Goal: Information Seeking & Learning: Compare options

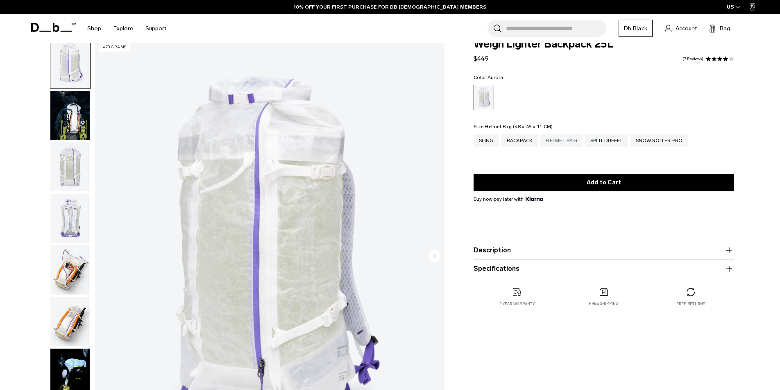
scroll to position [45, 0]
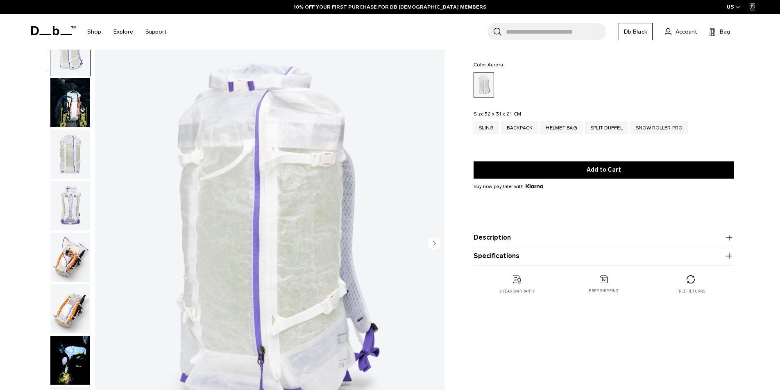
click at [76, 251] on img "button" at bounding box center [70, 257] width 40 height 49
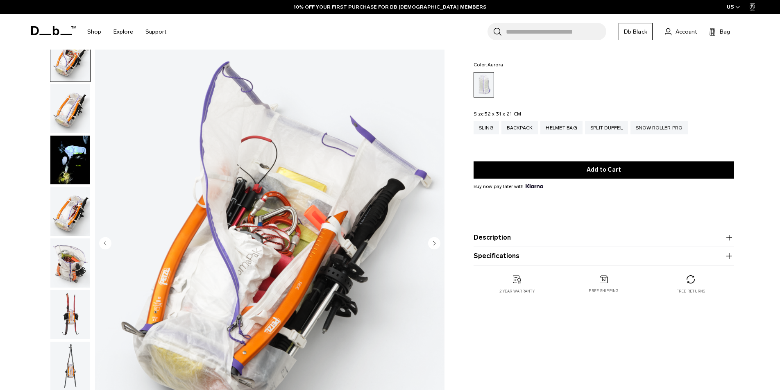
scroll to position [206, 0]
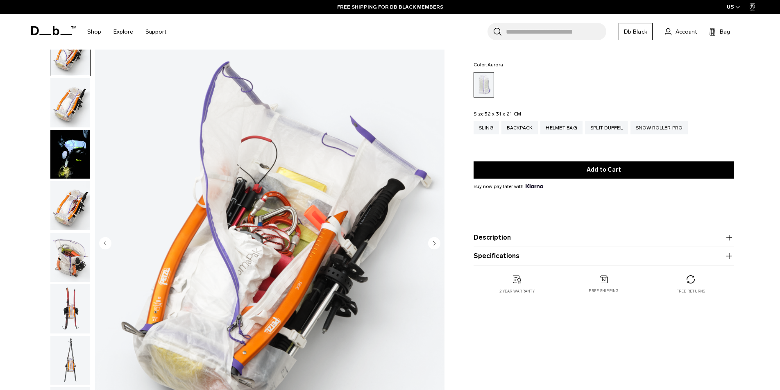
click at [77, 252] on img "button" at bounding box center [70, 257] width 40 height 49
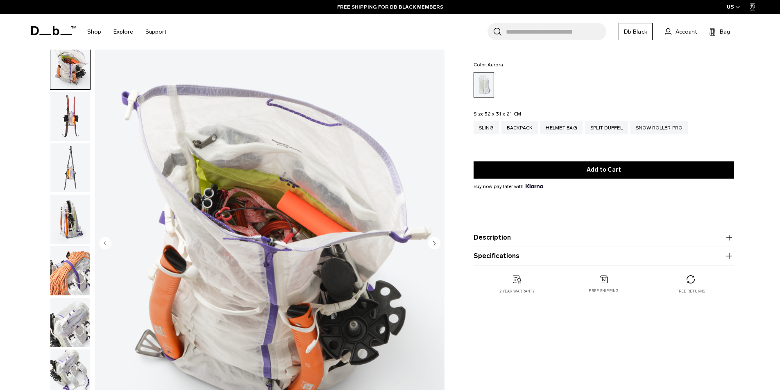
scroll to position [412, 0]
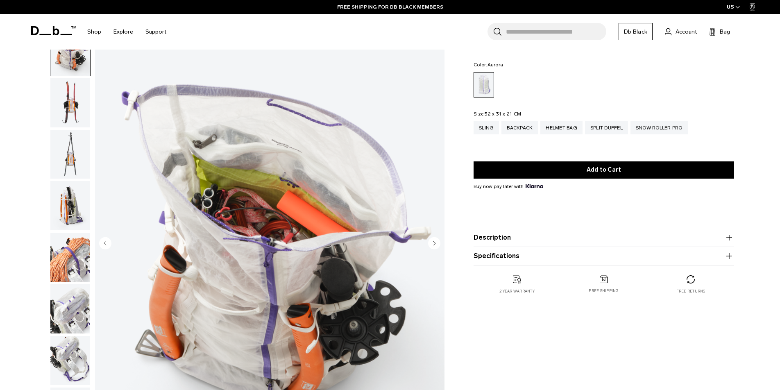
click at [76, 252] on img "button" at bounding box center [70, 257] width 40 height 49
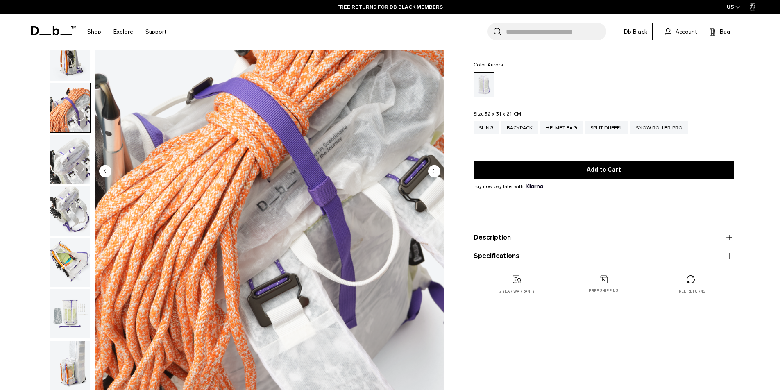
scroll to position [118, 0]
click at [79, 298] on img "button" at bounding box center [70, 313] width 40 height 49
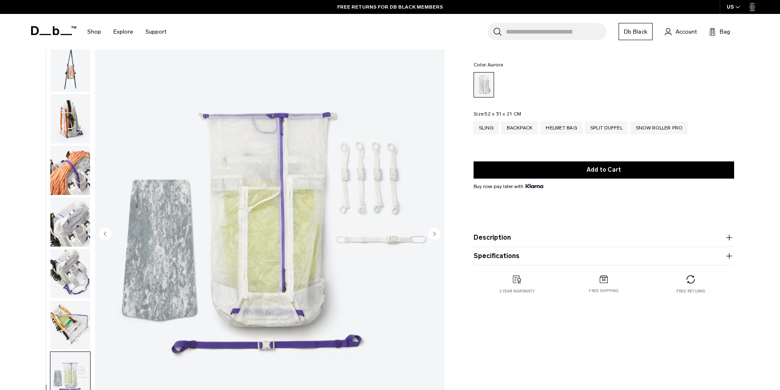
scroll to position [53, 0]
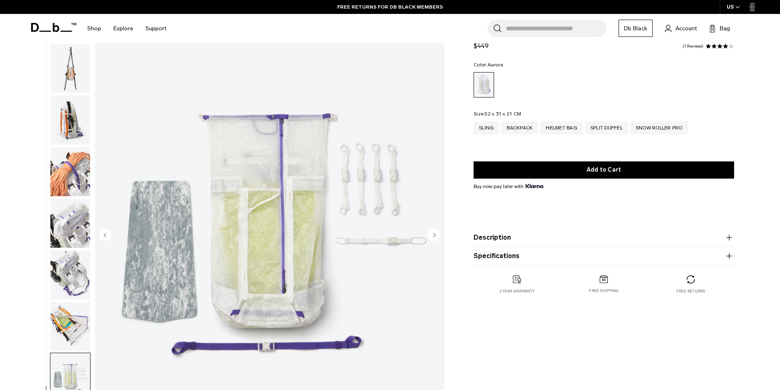
click at [54, 302] on img "button" at bounding box center [70, 326] width 40 height 49
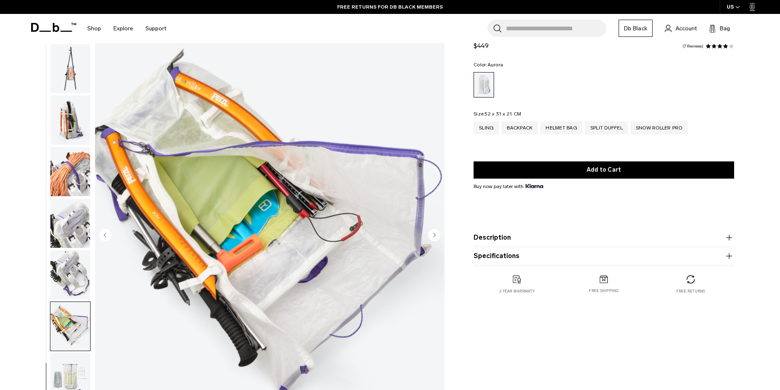
click at [507, 259] on button "Specifications" at bounding box center [604, 256] width 261 height 10
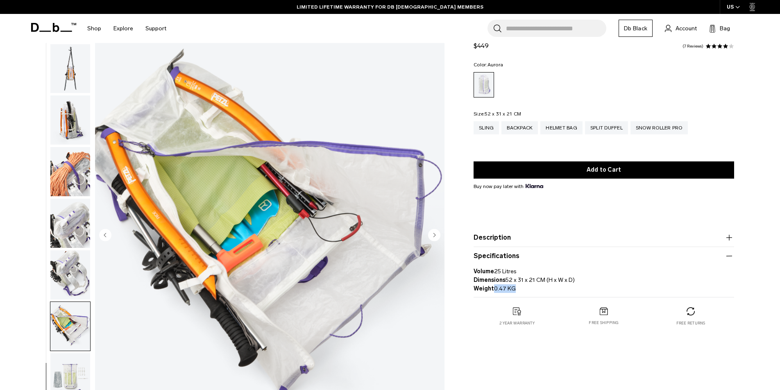
drag, startPoint x: 514, startPoint y: 290, endPoint x: 493, endPoint y: 292, distance: 20.6
click at [493, 292] on p "Volume 25 Litres Dimensions 52 x 31 x 21 CM (H x W x D) Weight 0.47 KG" at bounding box center [604, 277] width 261 height 32
copy p "0.47 KG"
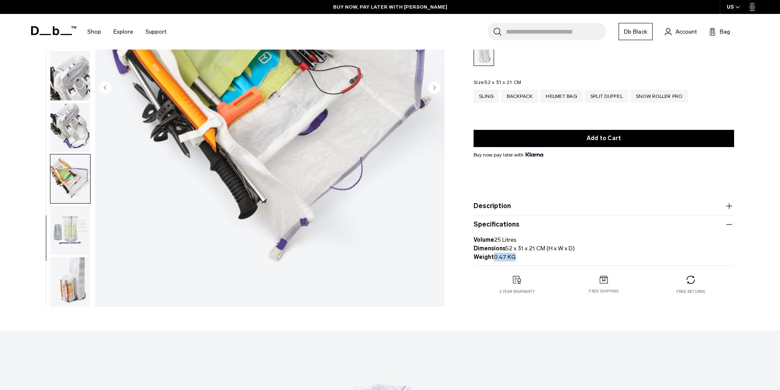
scroll to position [198, 0]
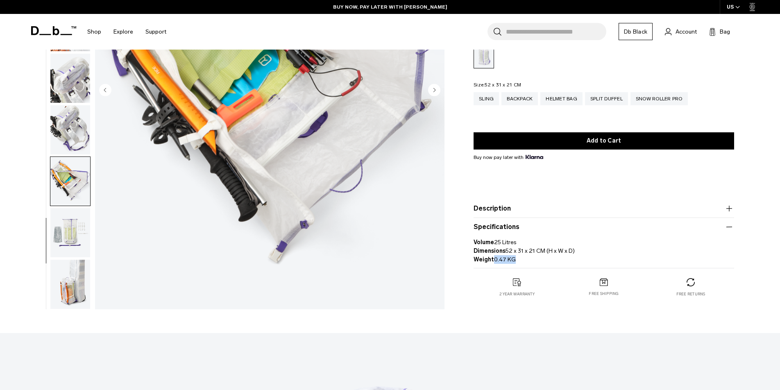
click at [61, 270] on img "button" at bounding box center [70, 284] width 40 height 49
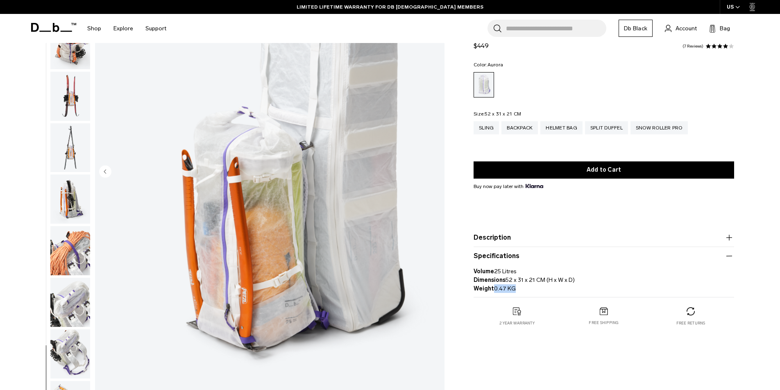
scroll to position [111, 0]
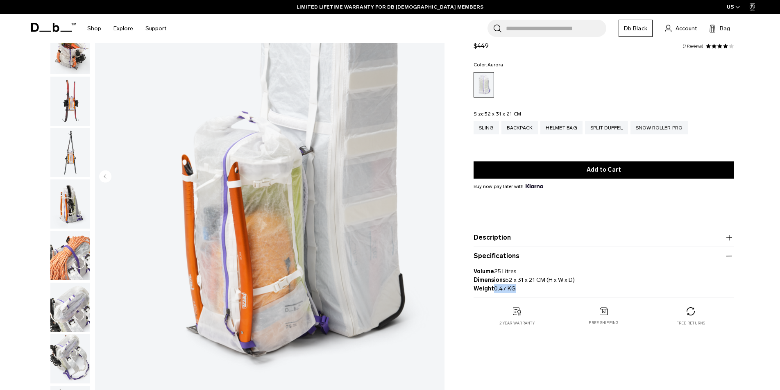
click at [75, 355] on img "button" at bounding box center [70, 358] width 40 height 49
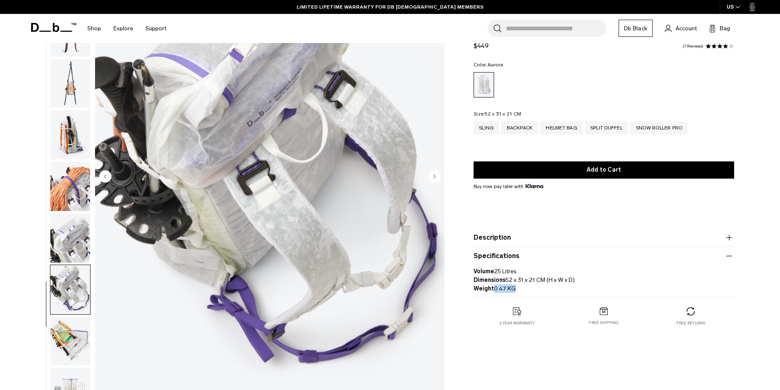
scroll to position [490, 0]
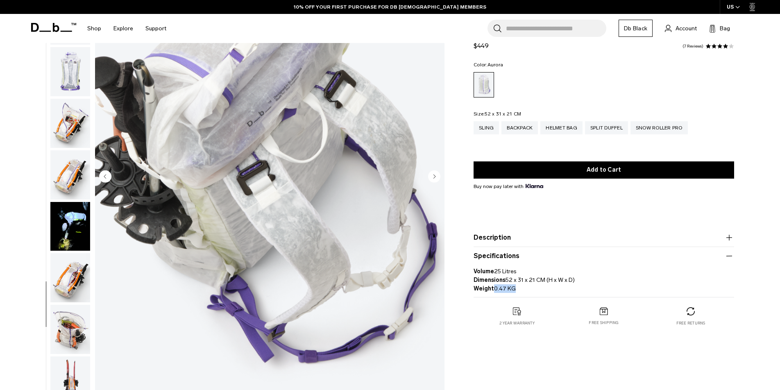
click at [59, 216] on img "button" at bounding box center [70, 226] width 40 height 49
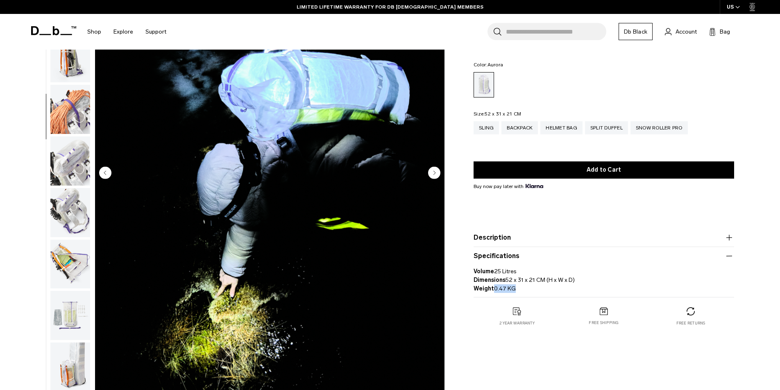
scroll to position [117, 0]
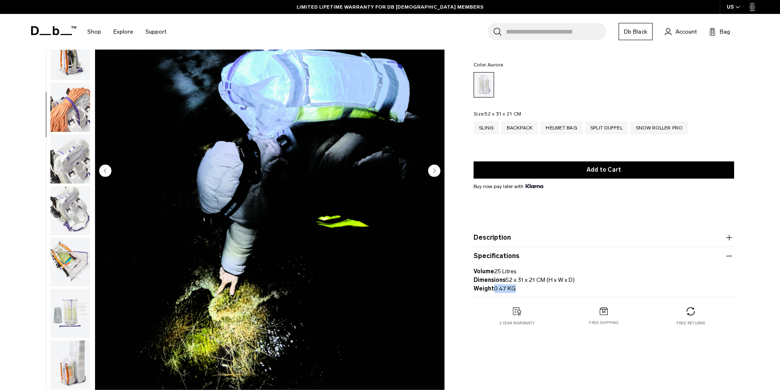
click at [80, 247] on img "button" at bounding box center [70, 262] width 40 height 49
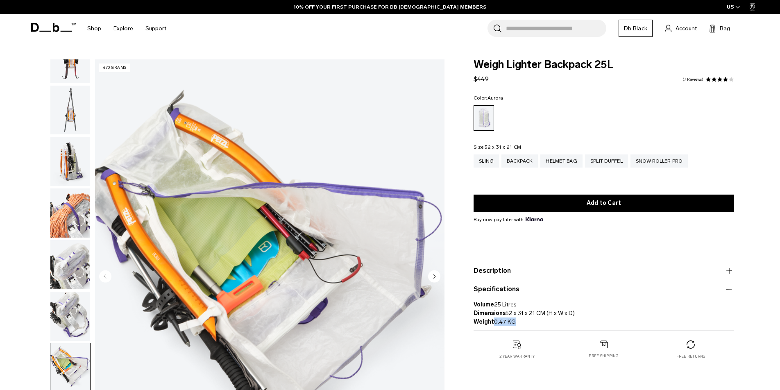
scroll to position [0, 0]
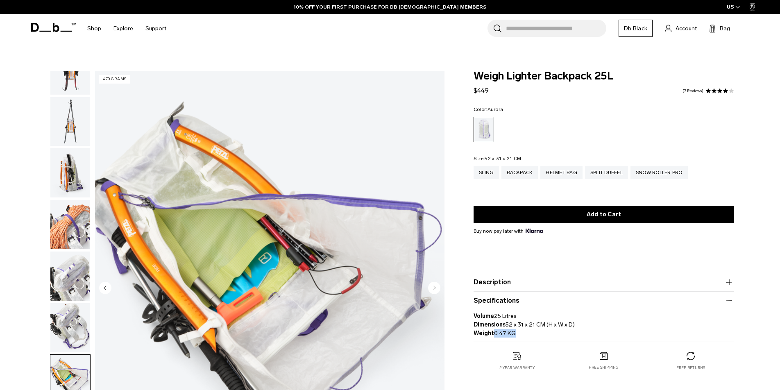
click at [691, 89] on link "7 Reviews" at bounding box center [693, 91] width 21 height 4
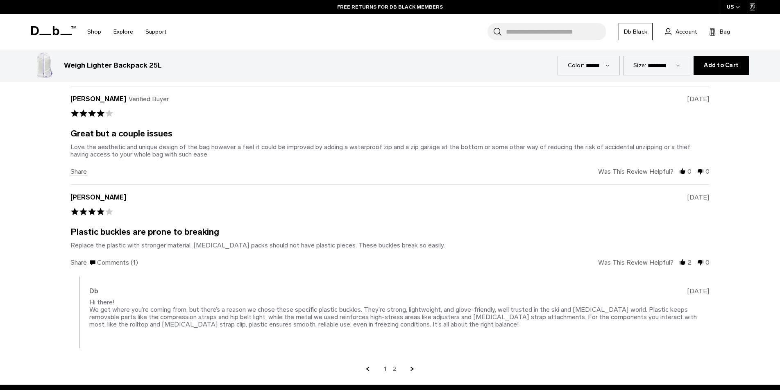
scroll to position [1981, 0]
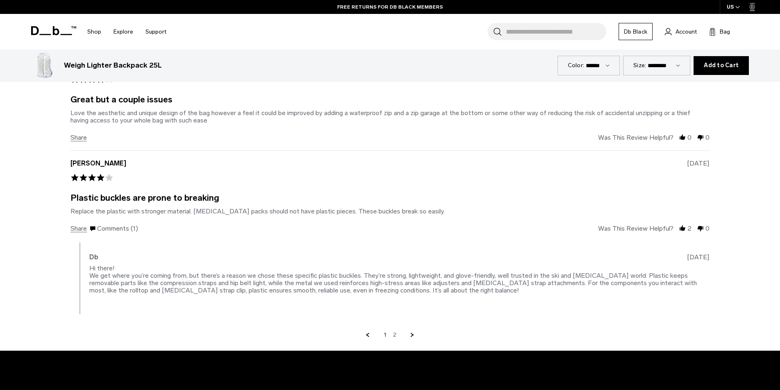
click at [413, 332] on link "Next Page" at bounding box center [412, 335] width 7 height 7
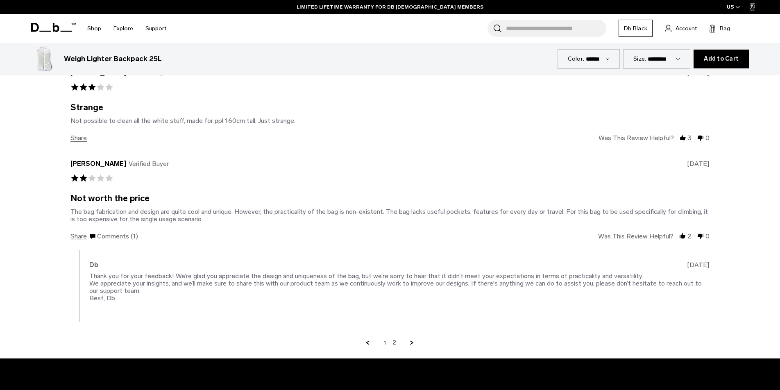
scroll to position [1715, 0]
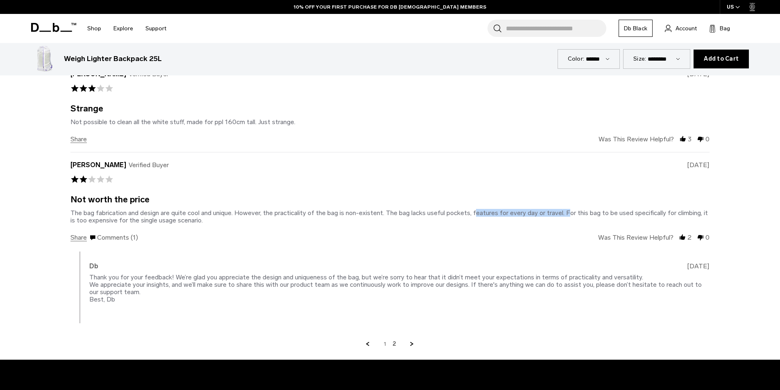
drag, startPoint x: 560, startPoint y: 198, endPoint x: 470, endPoint y: 196, distance: 90.2
click at [470, 209] on div "The bag fabrication and design are quite cool and unique. However, the practica…" at bounding box center [389, 216] width 638 height 15
click at [382, 196] on div "Not worth the price Review by Daniele L. on 18 Mar 2025 review stating Not wort…" at bounding box center [389, 210] width 639 height 28
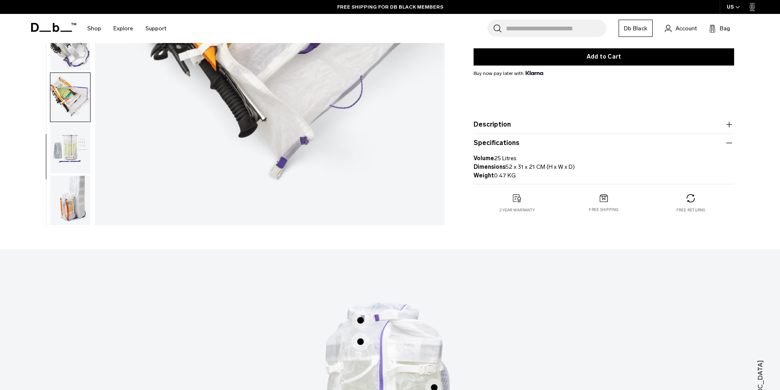
scroll to position [0, 0]
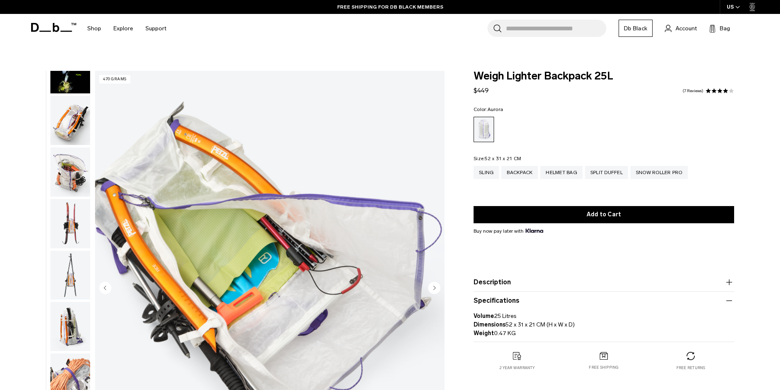
click at [62, 251] on img "button" at bounding box center [70, 275] width 40 height 49
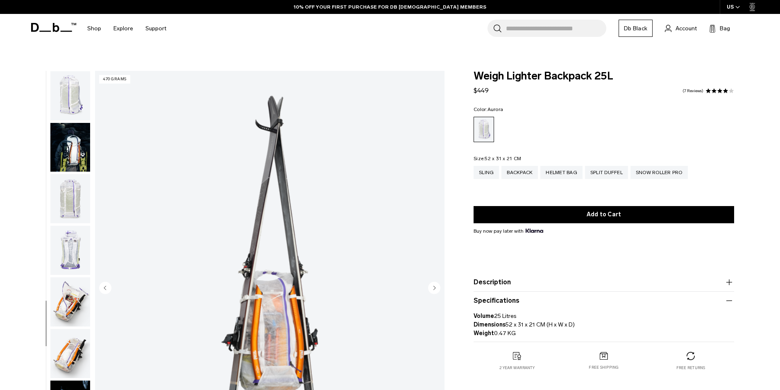
click at [80, 127] on img "button" at bounding box center [70, 147] width 40 height 49
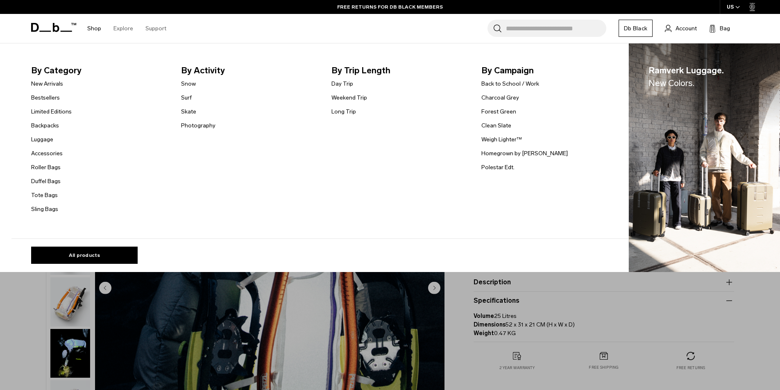
click at [90, 29] on link "Shop" at bounding box center [94, 28] width 14 height 29
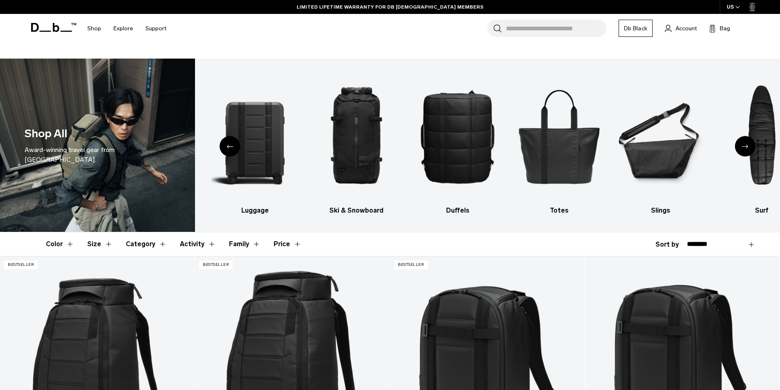
click at [159, 232] on button "Category" at bounding box center [146, 244] width 41 height 24
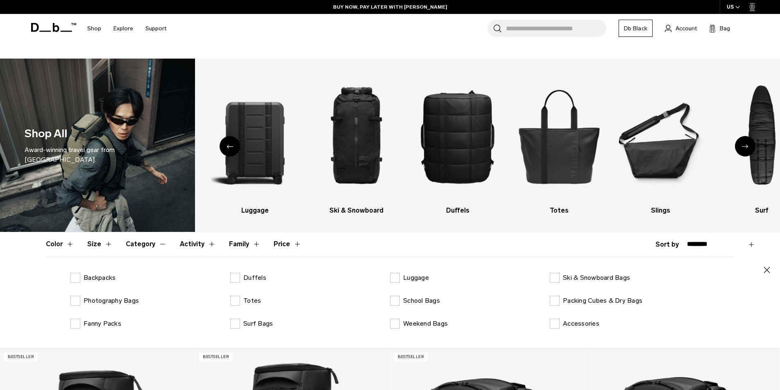
click at [150, 232] on button "Category" at bounding box center [146, 244] width 41 height 24
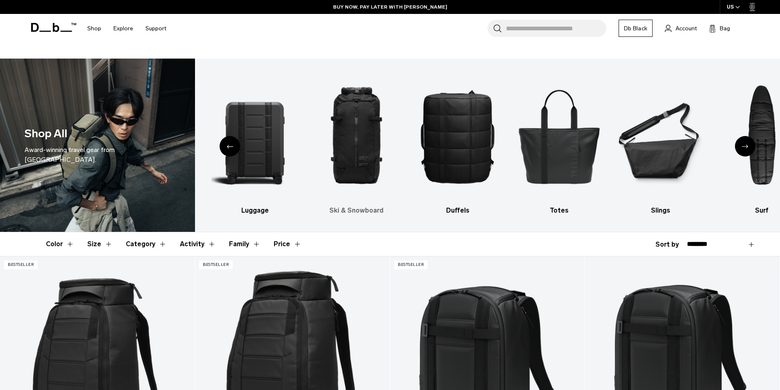
click at [341, 142] on img "3 / 10" at bounding box center [356, 136] width 87 height 131
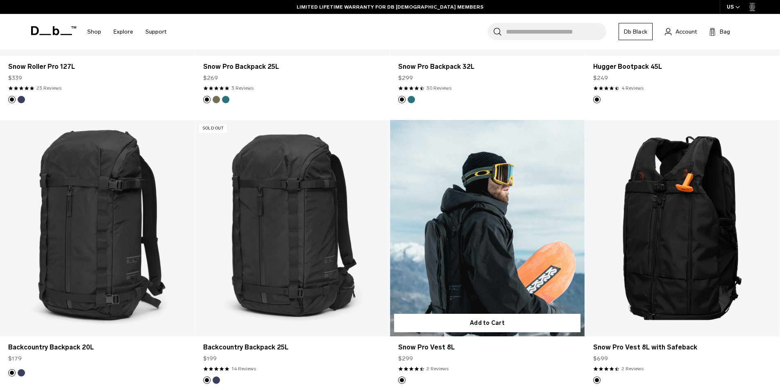
scroll to position [418, 0]
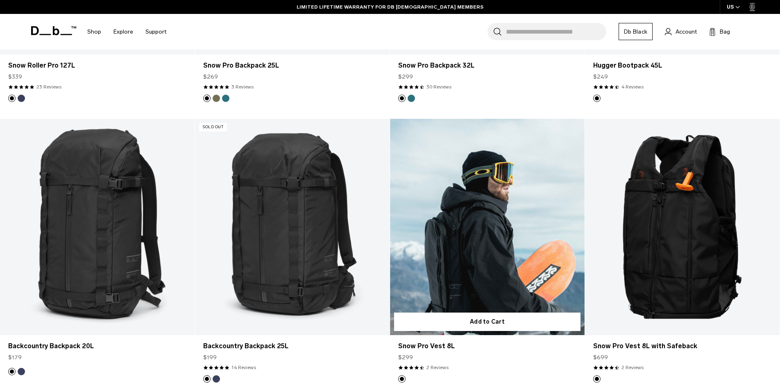
click at [535, 250] on link "Snow Pro Vest 8L" at bounding box center [487, 227] width 195 height 216
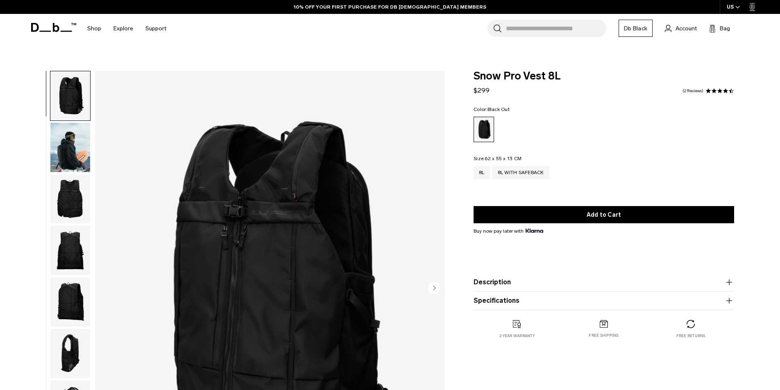
click at [74, 177] on img "button" at bounding box center [70, 198] width 40 height 49
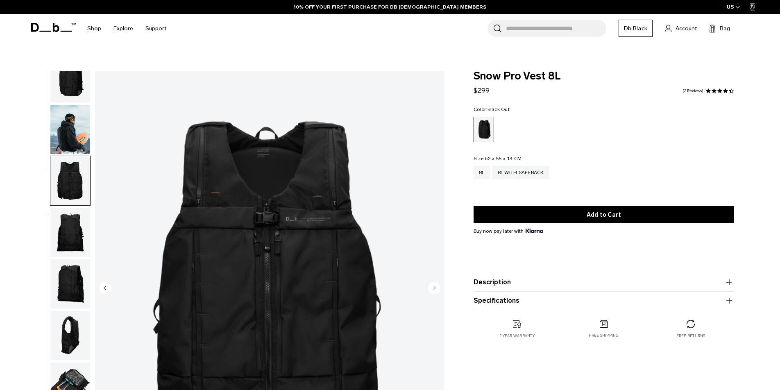
scroll to position [26, 0]
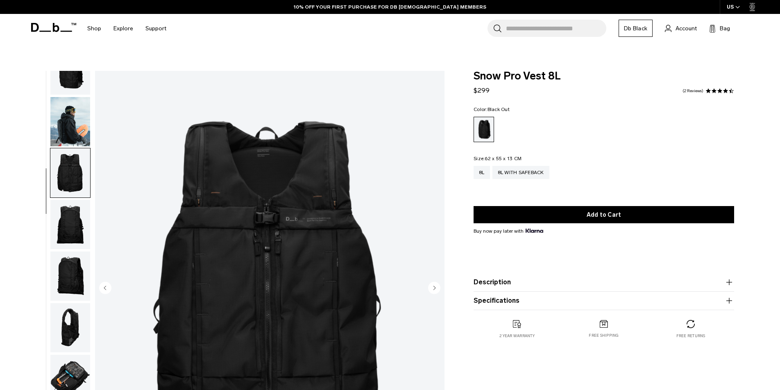
click at [78, 209] on img "button" at bounding box center [70, 224] width 40 height 49
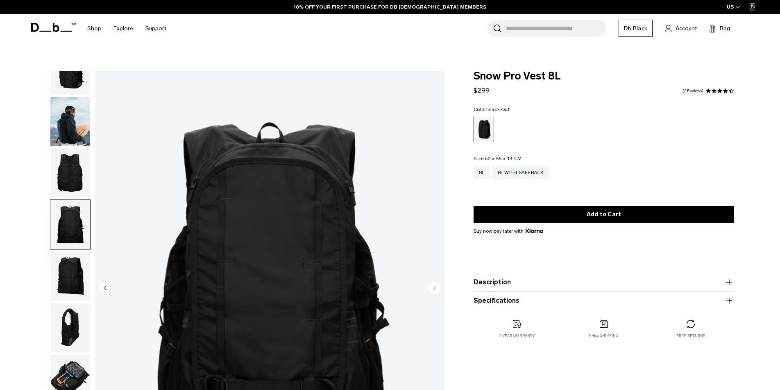
click at [77, 252] on img "button" at bounding box center [70, 276] width 40 height 49
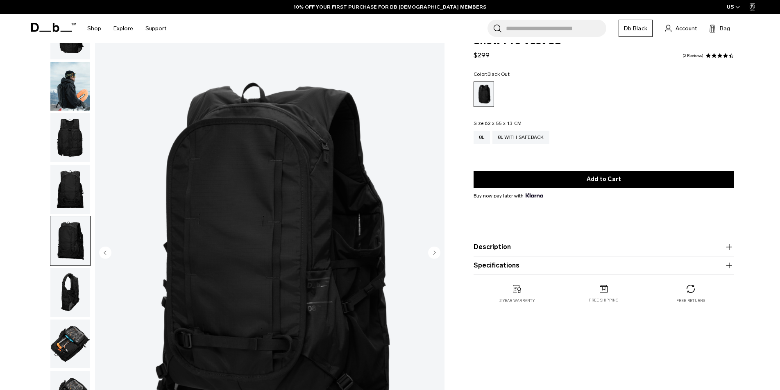
scroll to position [58, 0]
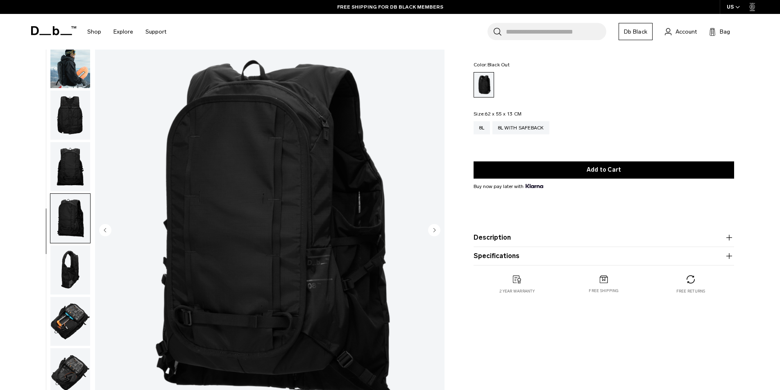
click at [512, 253] on button "Specifications" at bounding box center [604, 256] width 261 height 10
click at [68, 314] on img "button" at bounding box center [70, 321] width 40 height 49
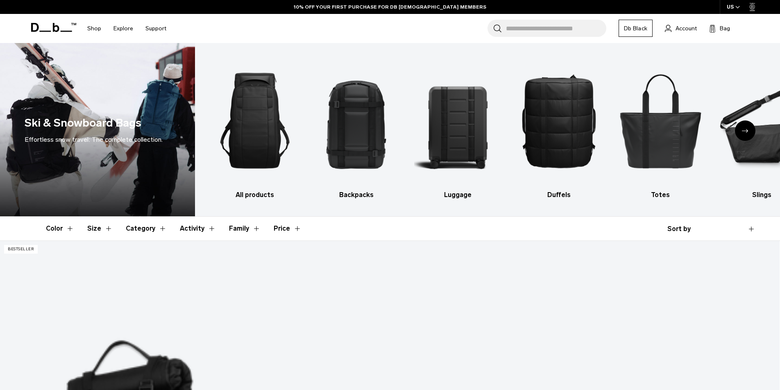
select select
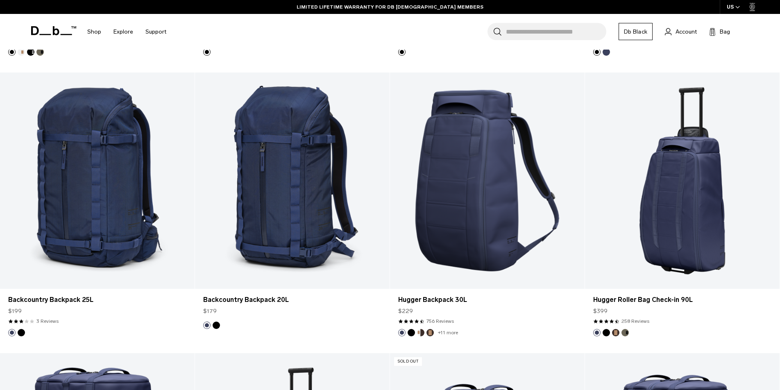
scroll to position [1309, 0]
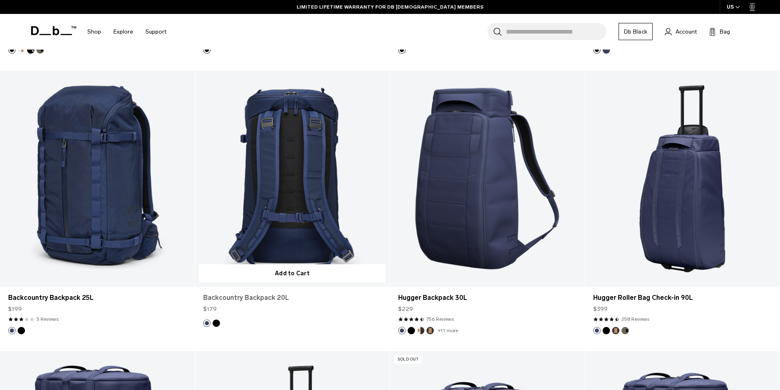
click at [268, 293] on link "Backcountry Backpack 20L" at bounding box center [292, 298] width 178 height 10
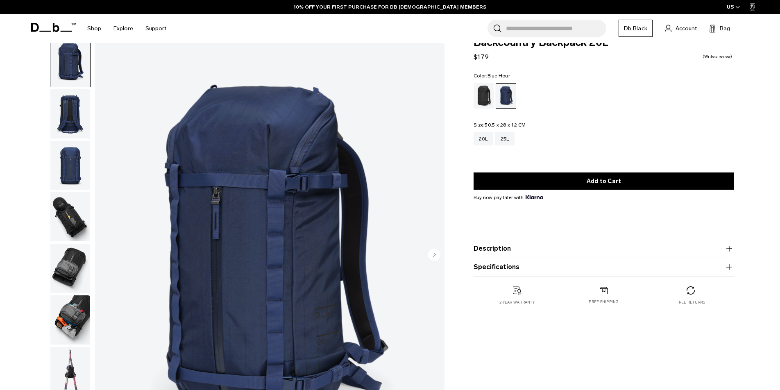
scroll to position [21, 0]
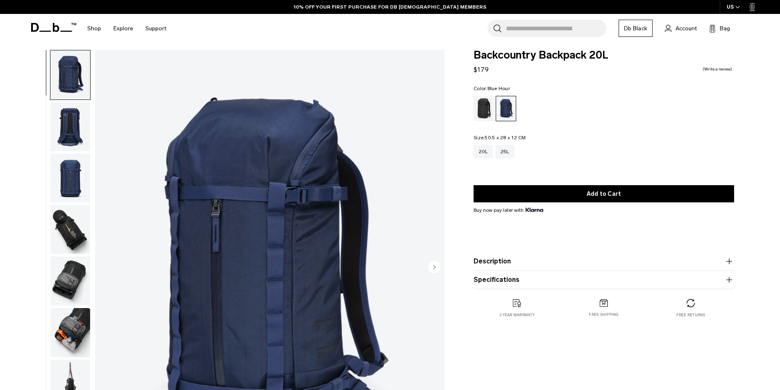
click at [63, 274] on img "button" at bounding box center [70, 281] width 40 height 49
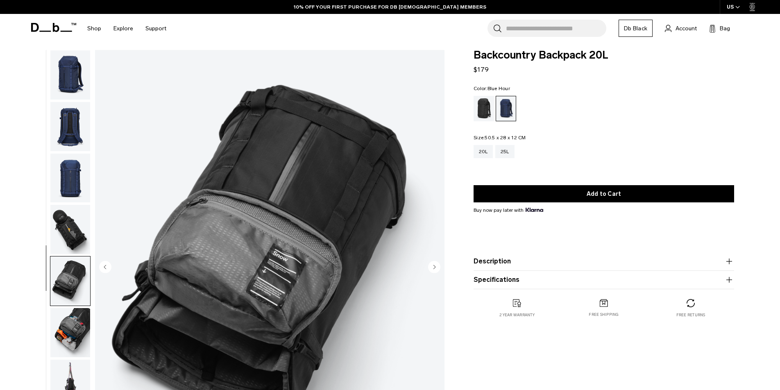
scroll to position [26, 0]
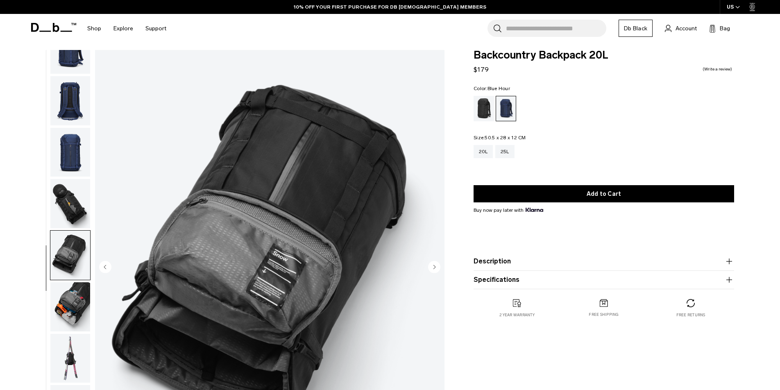
click at [69, 282] on img "button" at bounding box center [70, 306] width 40 height 49
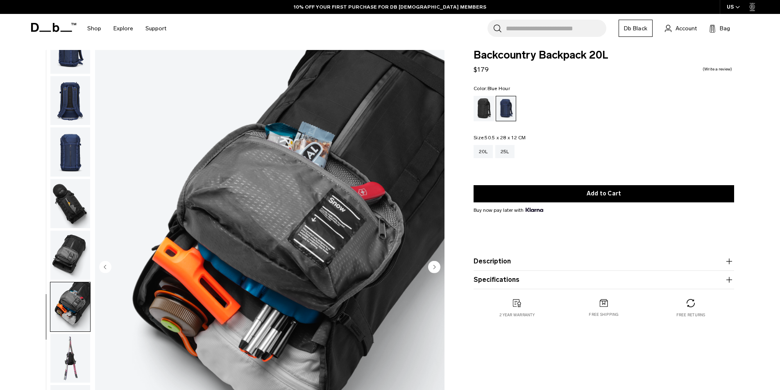
click at [80, 337] on img "button" at bounding box center [70, 358] width 40 height 49
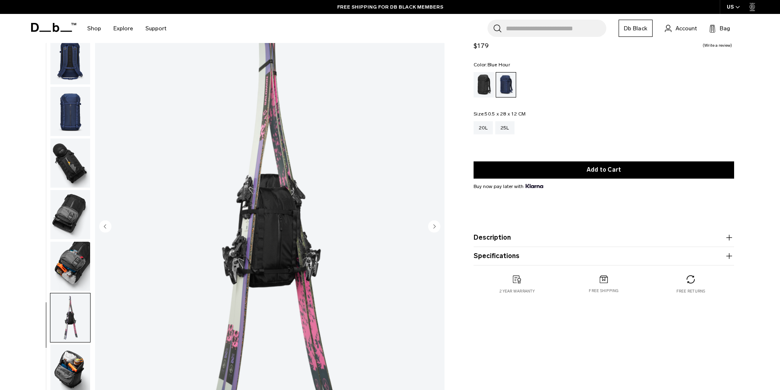
scroll to position [60, 0]
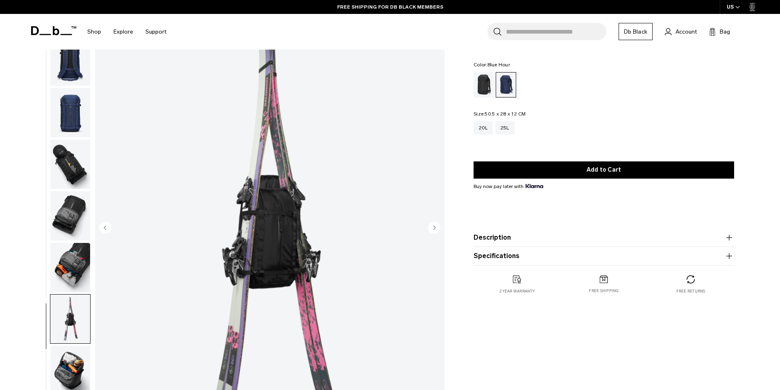
click at [80, 346] on img "button" at bounding box center [70, 370] width 40 height 49
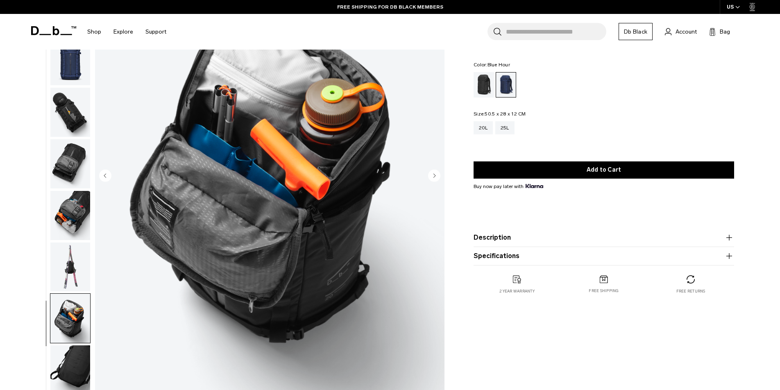
scroll to position [155, 0]
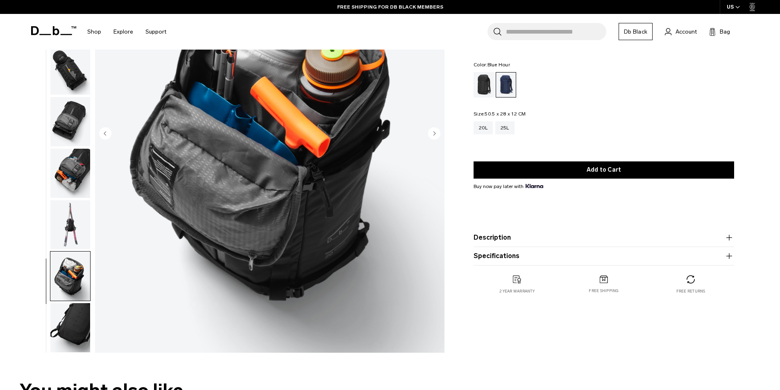
click at [503, 250] on product-accordion "Specifications Volume 20 Litres Dimensions 50.5 x 28 x 12 CM (H x W x D) Weight…" at bounding box center [604, 256] width 261 height 18
click at [504, 257] on button "Specifications" at bounding box center [604, 256] width 261 height 10
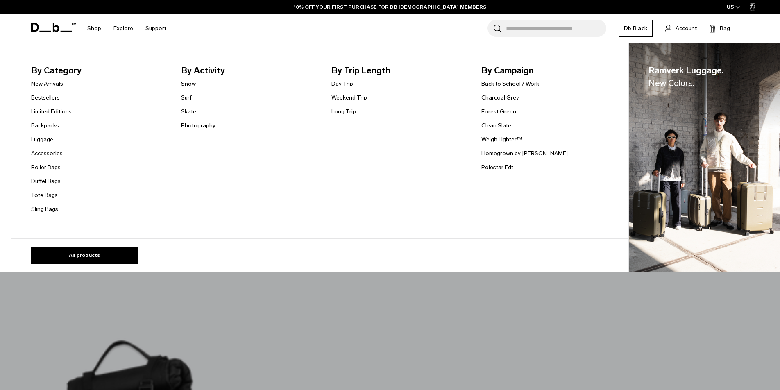
select select
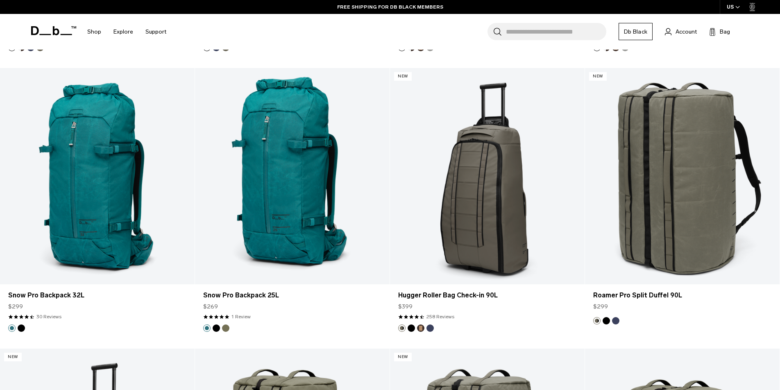
scroll to position [2451, 0]
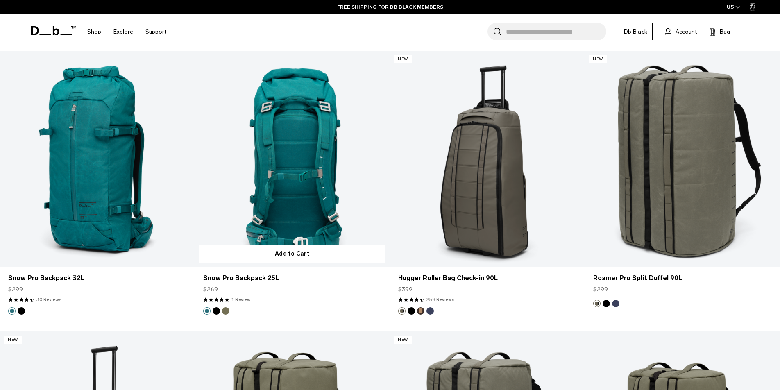
click at [284, 207] on link "Snow Pro Backpack 25L" at bounding box center [292, 159] width 195 height 216
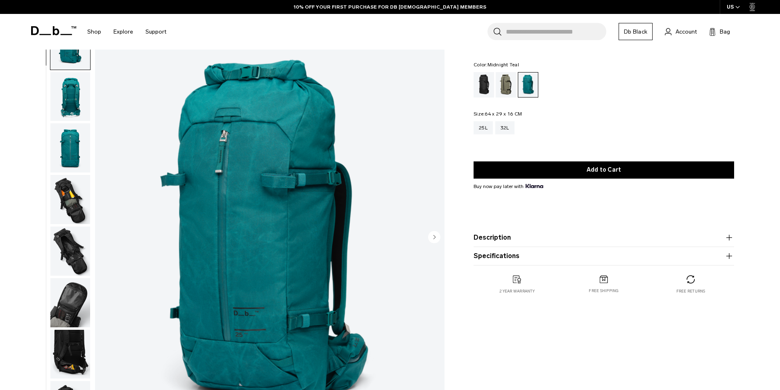
click at [524, 254] on button "Specifications" at bounding box center [604, 256] width 261 height 10
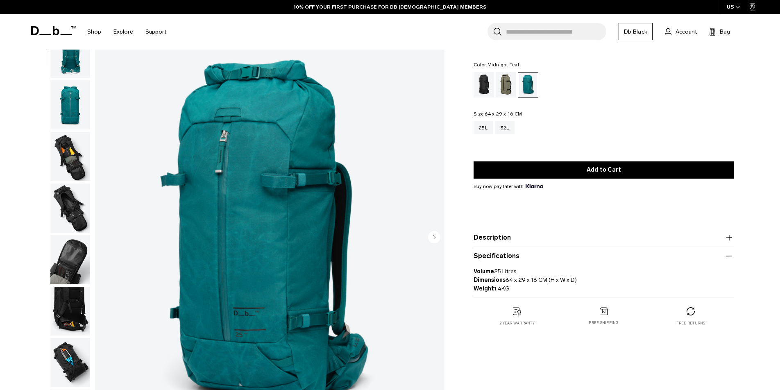
scroll to position [50, 0]
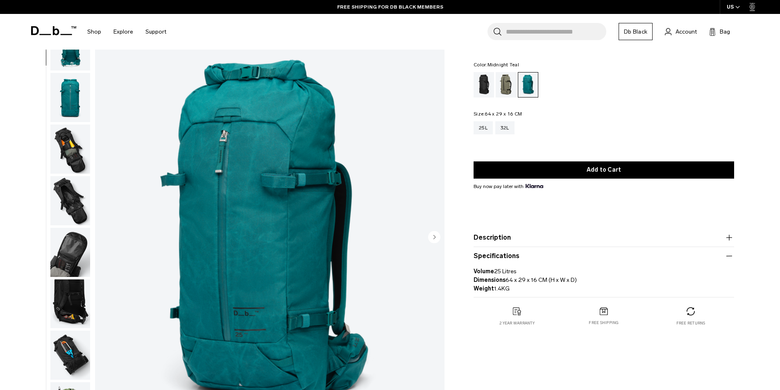
click at [75, 280] on img "button" at bounding box center [70, 304] width 40 height 49
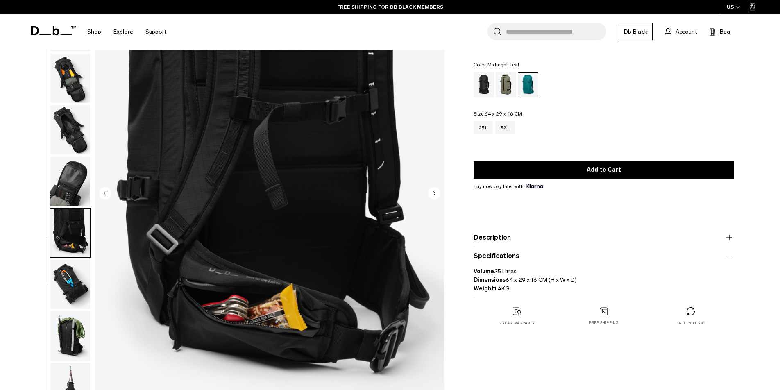
scroll to position [105, 0]
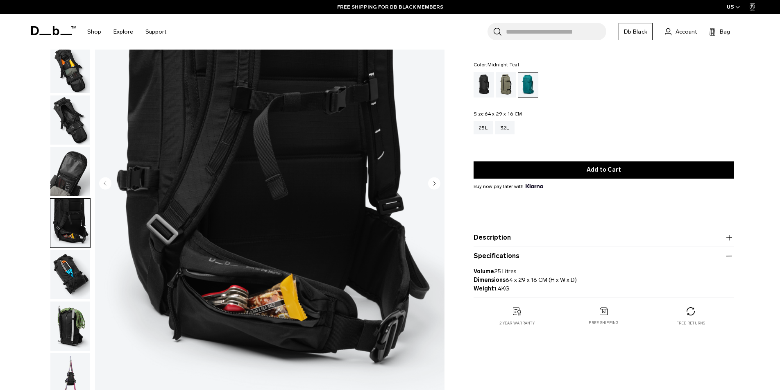
click at [76, 302] on img "button" at bounding box center [70, 326] width 40 height 49
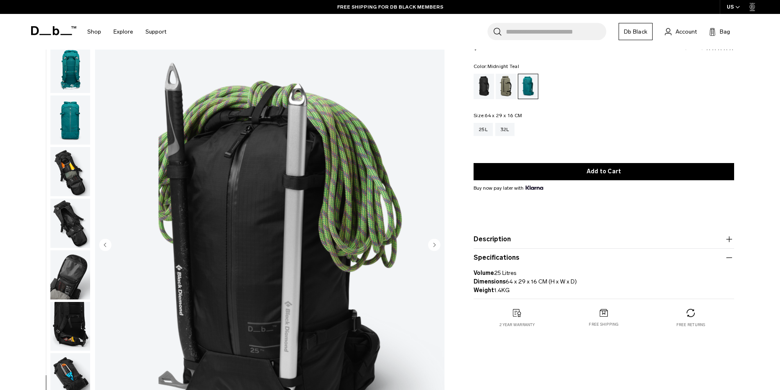
scroll to position [0, 0]
